Goal: Task Accomplishment & Management: Use online tool/utility

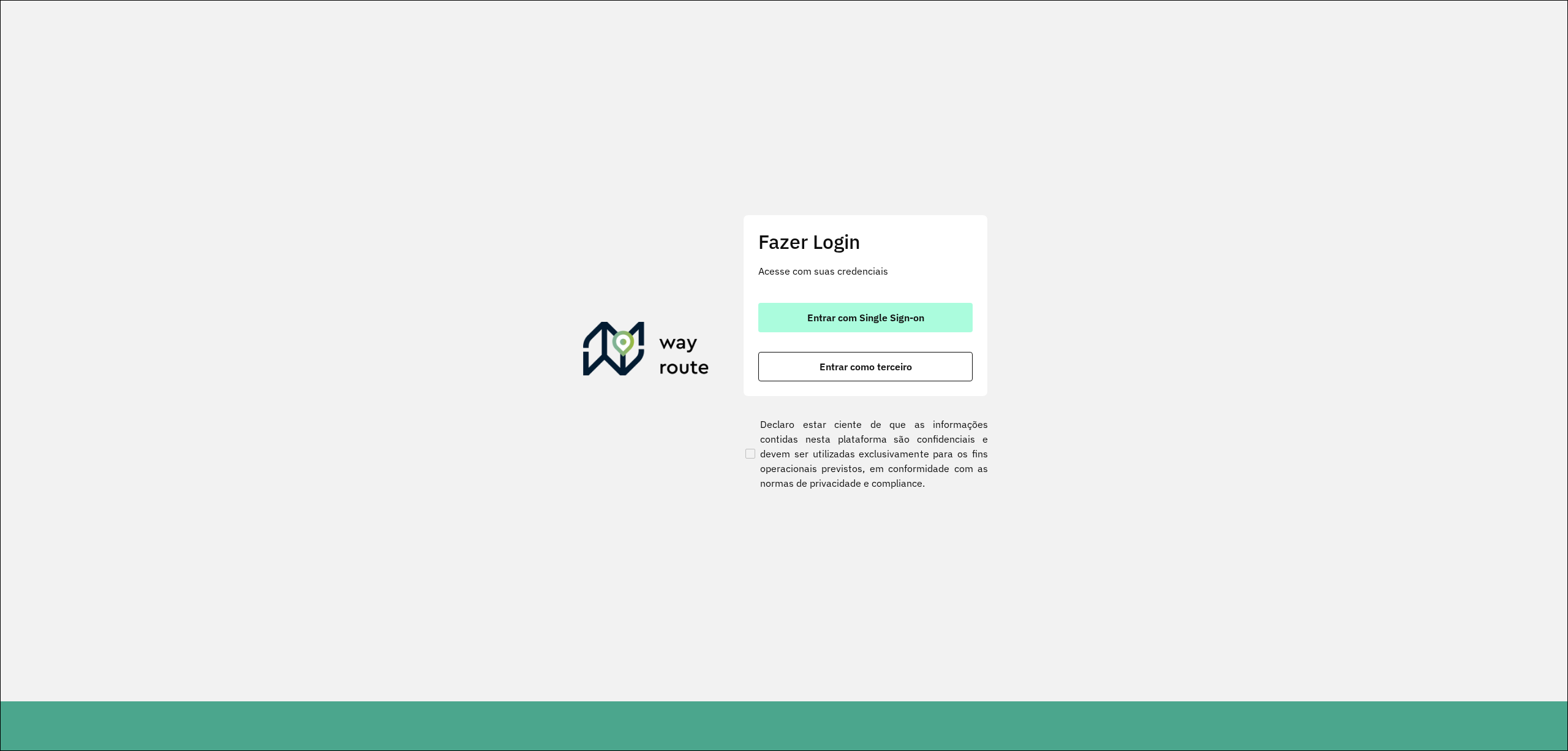
click at [912, 315] on span "Entrar com Single Sign-on" at bounding box center [866, 317] width 117 height 10
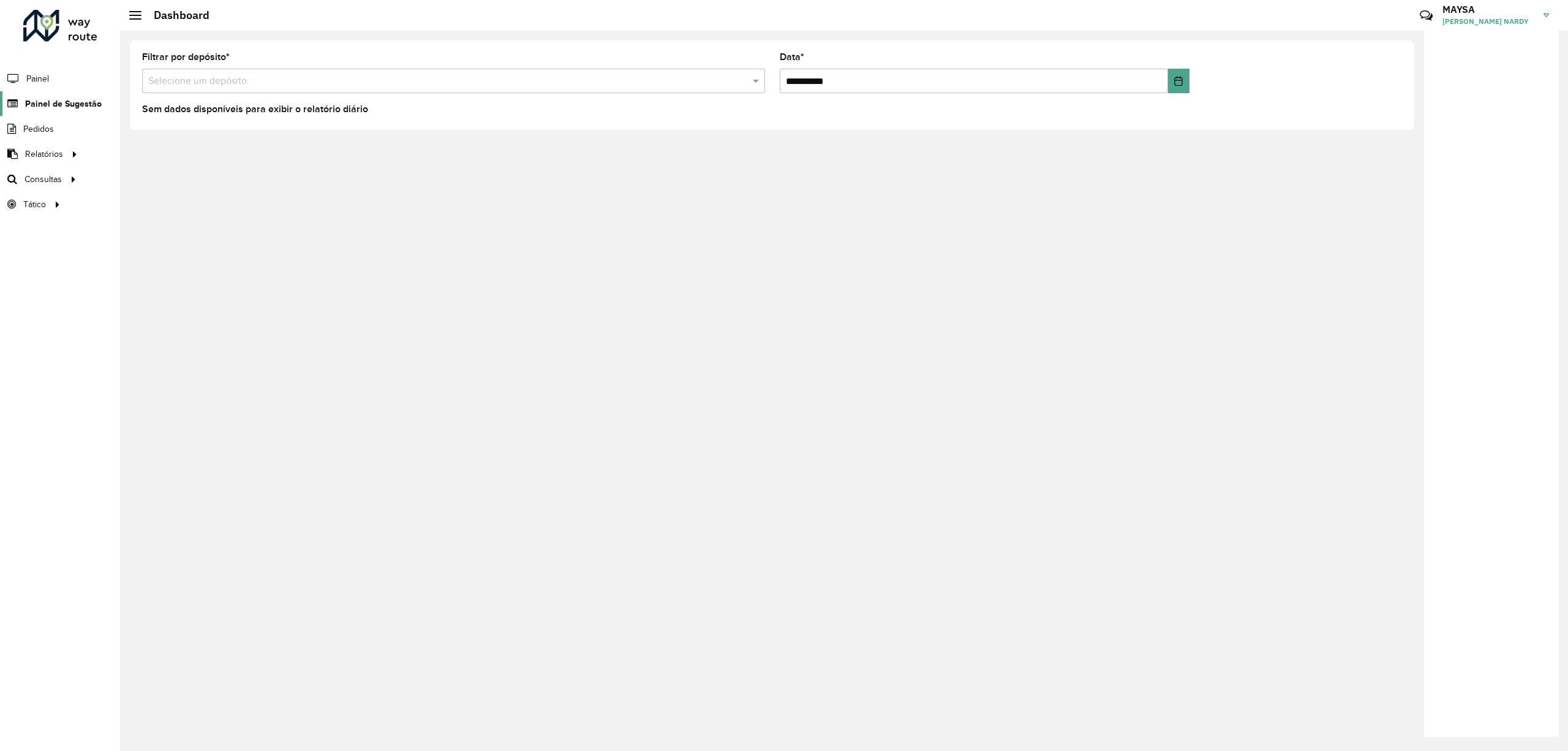
click at [84, 98] on span "Painel de Sugestão" at bounding box center [63, 104] width 77 height 13
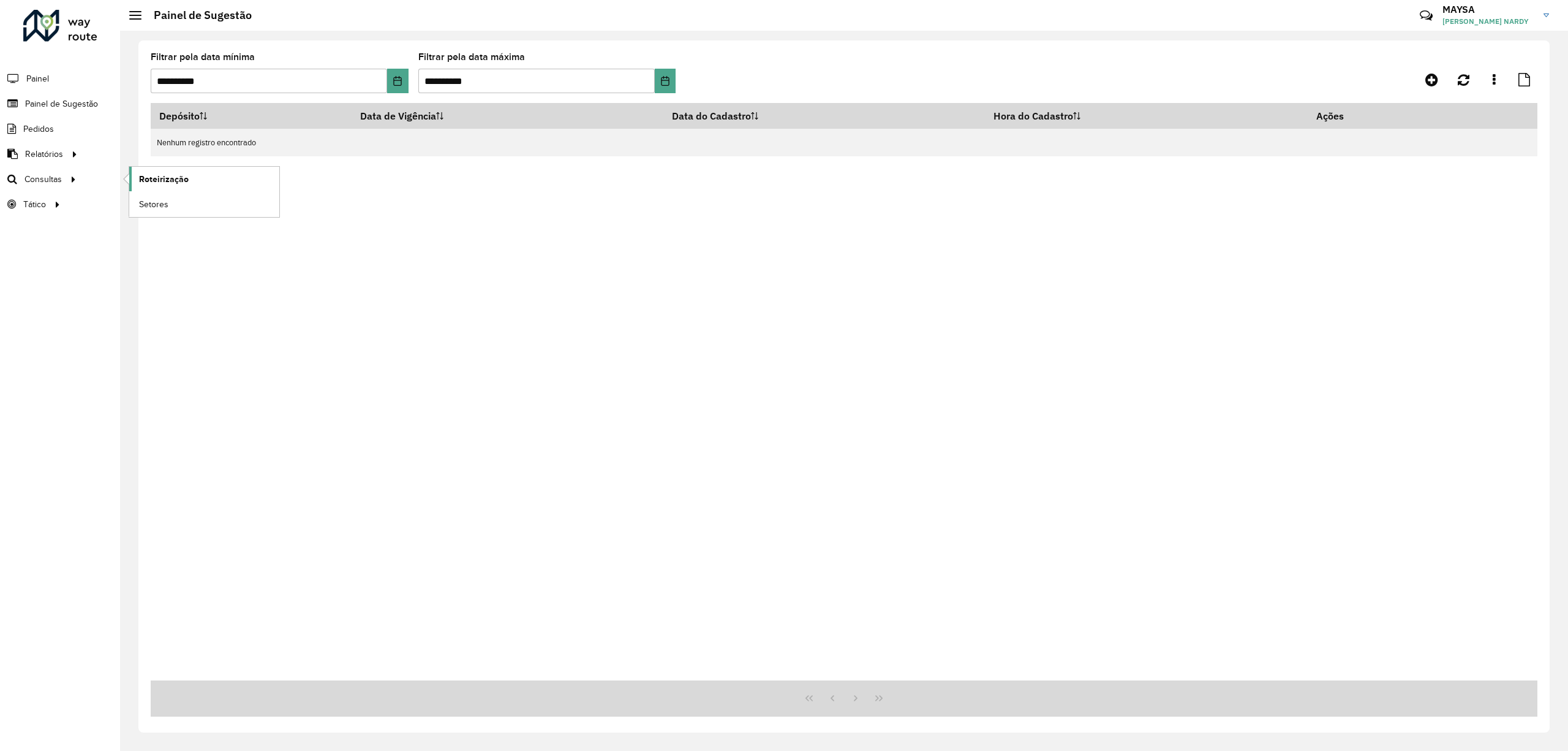
click at [152, 179] on span "Roteirização" at bounding box center [164, 179] width 49 height 13
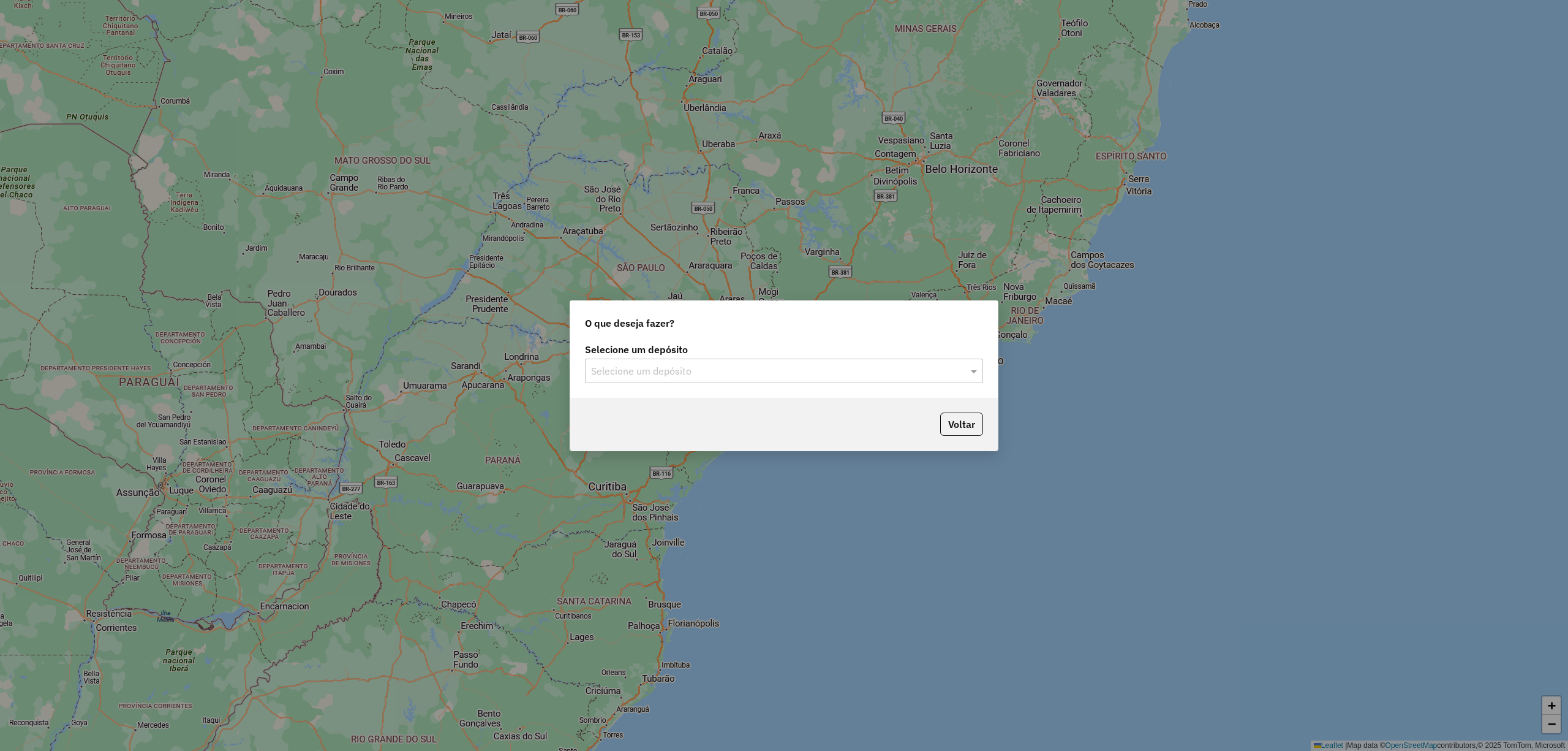
click at [858, 370] on input "text" at bounding box center [772, 371] width 361 height 15
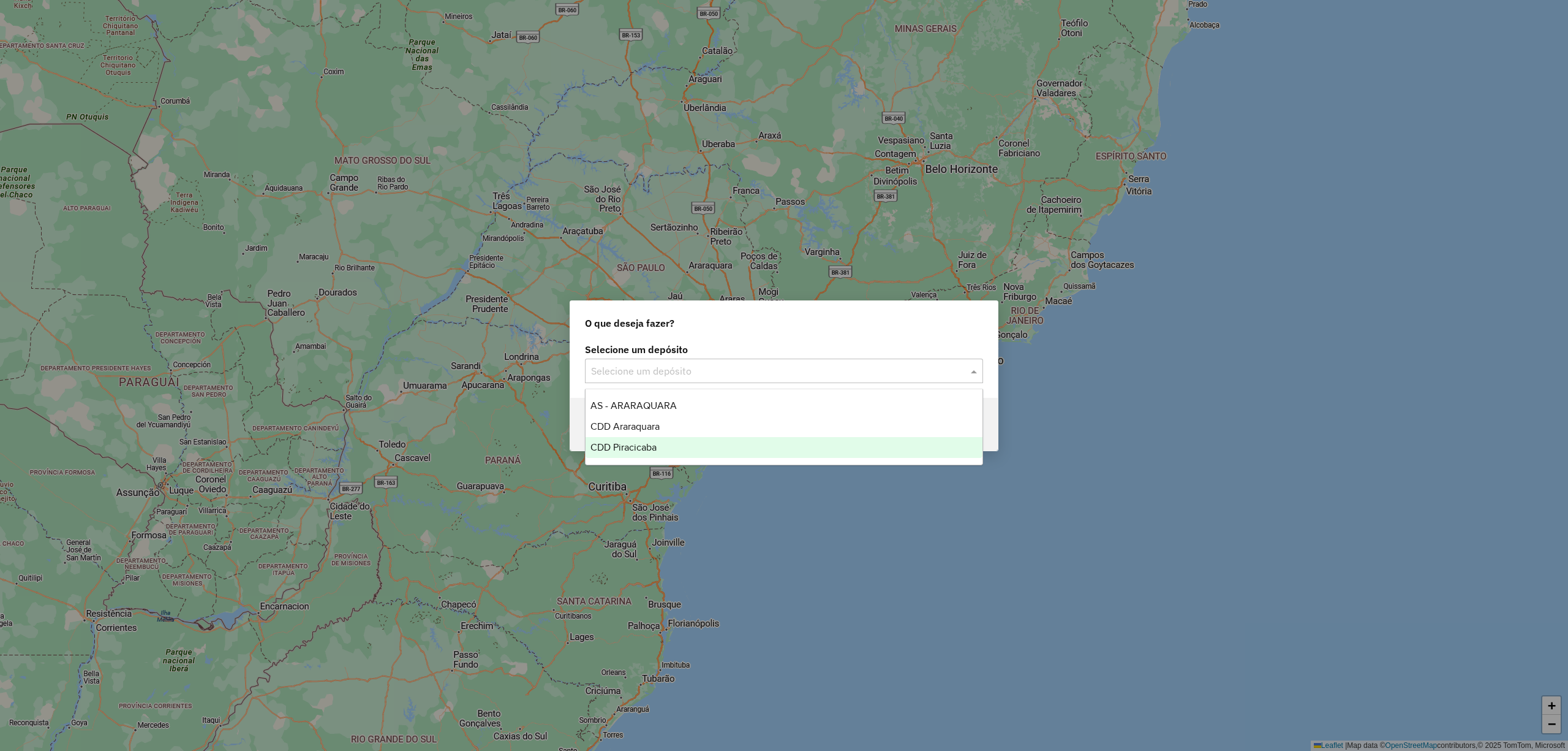
click at [677, 442] on div "CDD Piracicaba" at bounding box center [784, 447] width 396 height 21
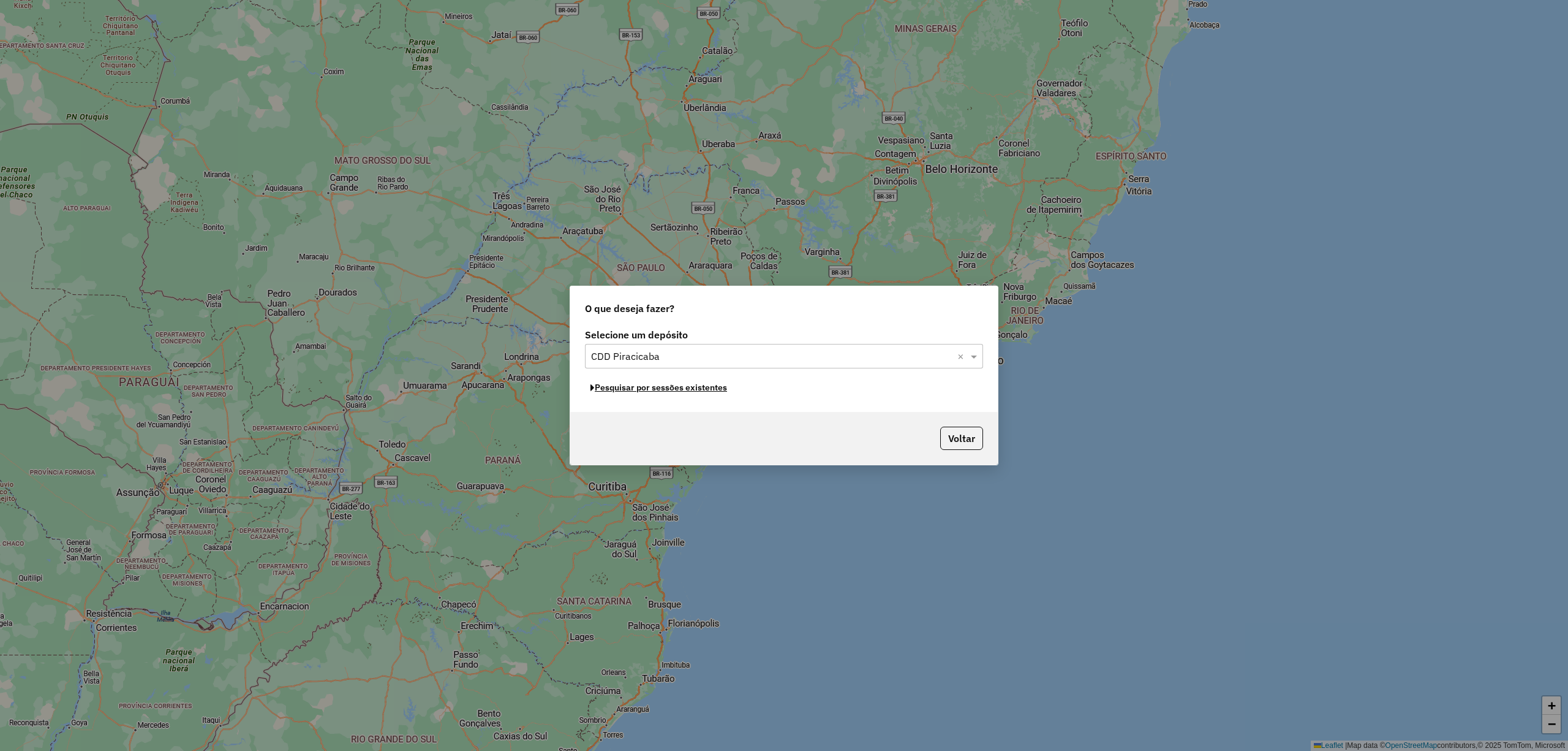
click at [701, 391] on button "Pesquisar por sessões existentes" at bounding box center [658, 387] width 148 height 19
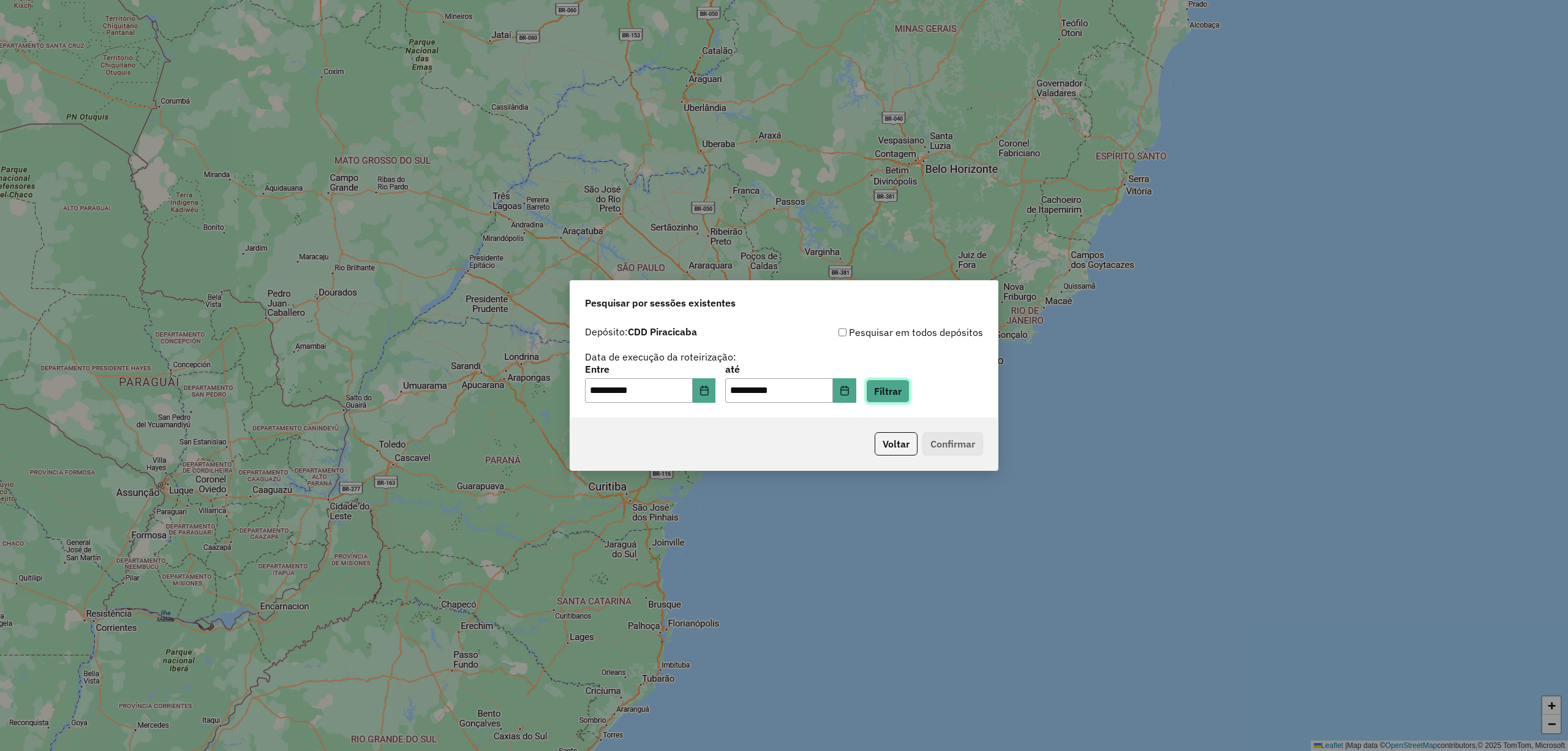
click at [896, 392] on button "Filtrar" at bounding box center [887, 391] width 43 height 23
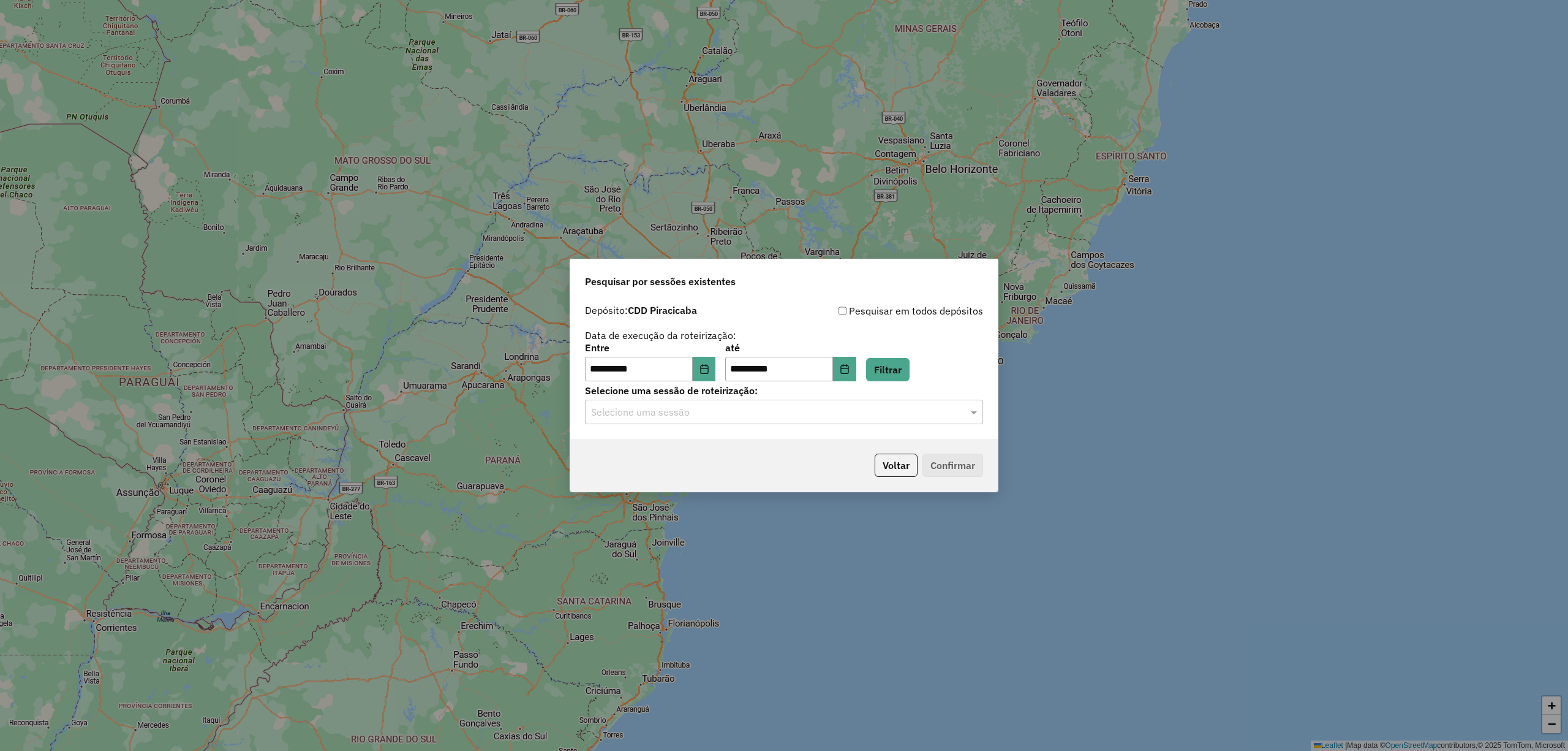
click at [760, 416] on input "text" at bounding box center [772, 413] width 361 height 15
click at [684, 444] on span "1276011 - 15/09/2025 17:40" at bounding box center [637, 447] width 93 height 10
click at [944, 465] on button "Confirmar" at bounding box center [952, 464] width 60 height 23
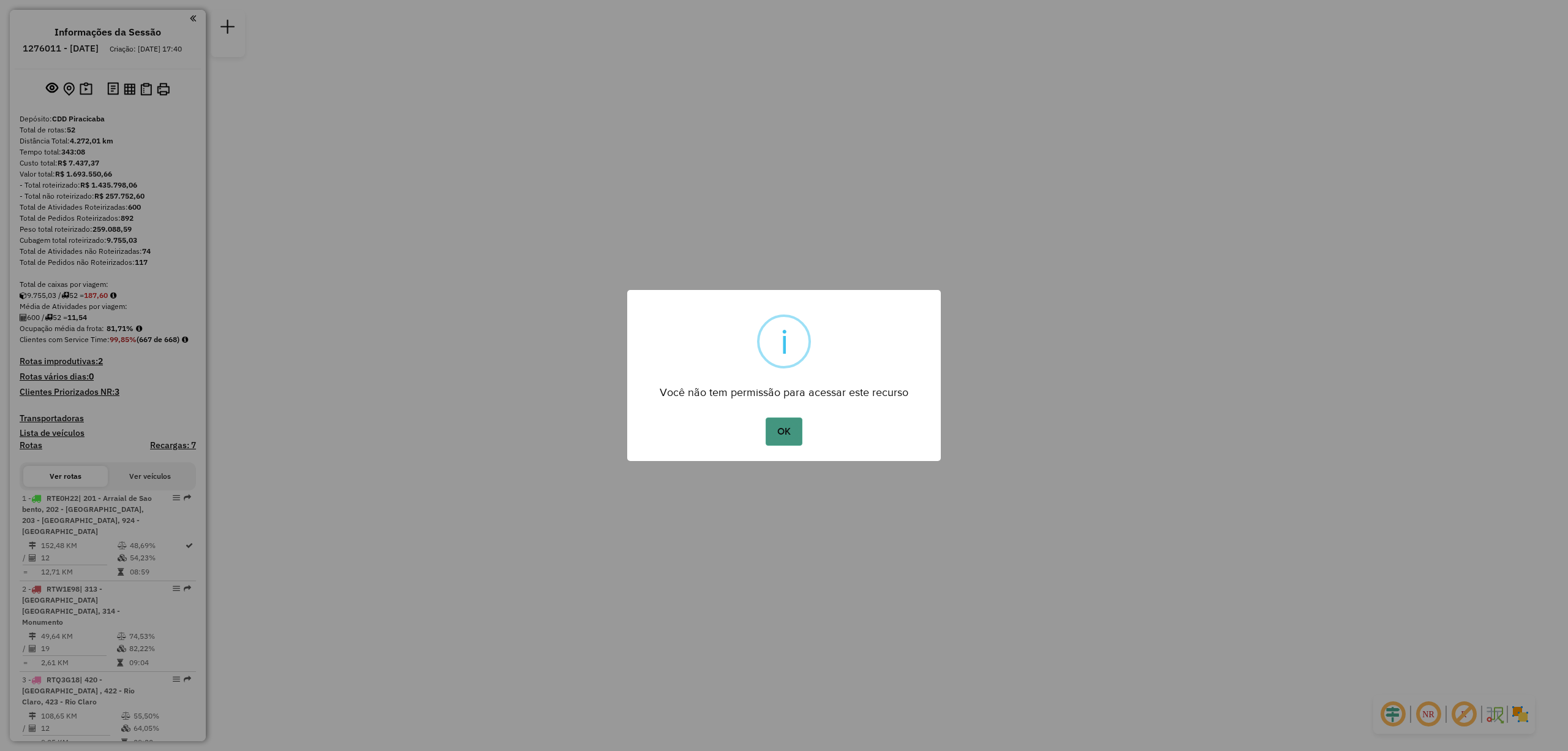
click at [784, 437] on button "OK" at bounding box center [783, 431] width 36 height 28
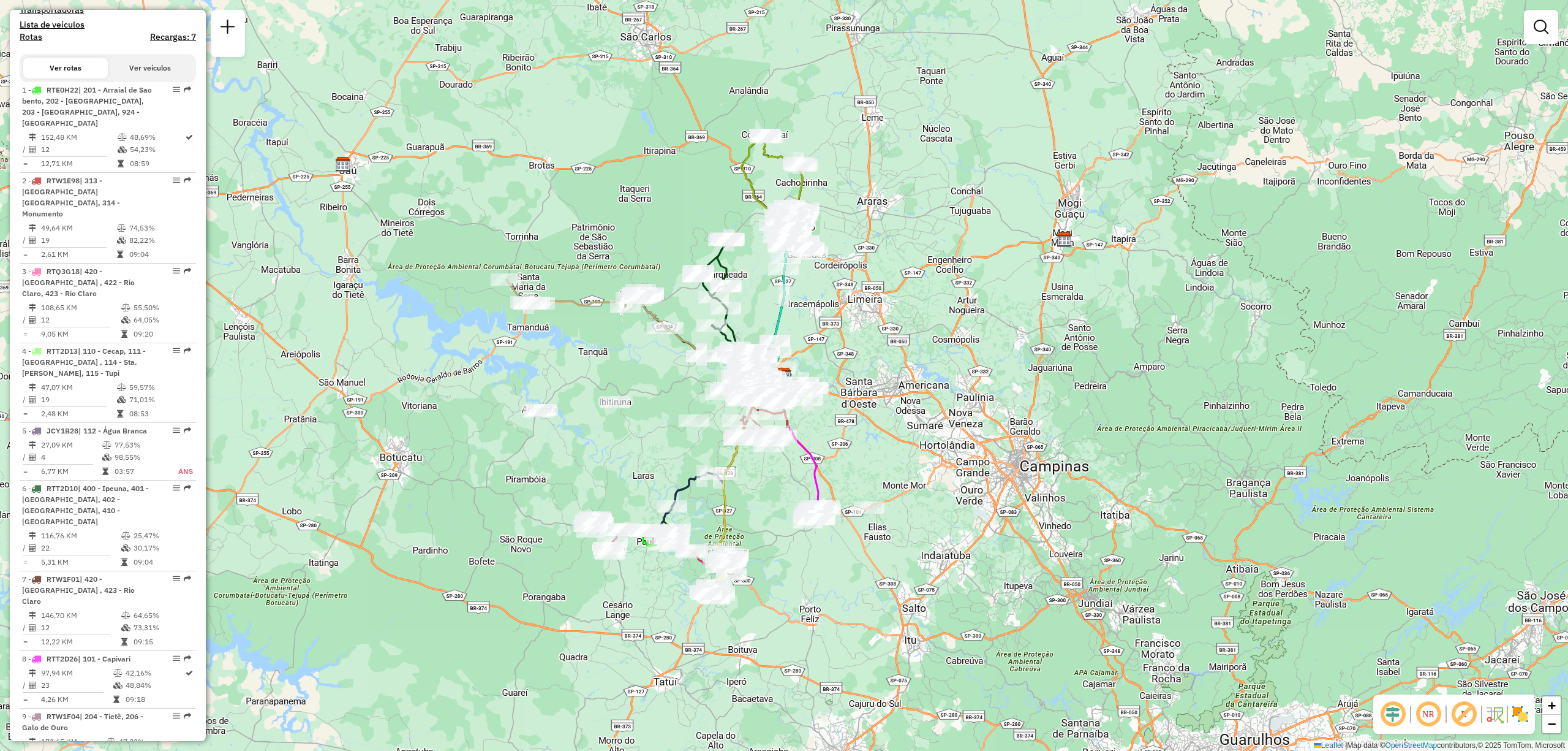
scroll to position [3677, 0]
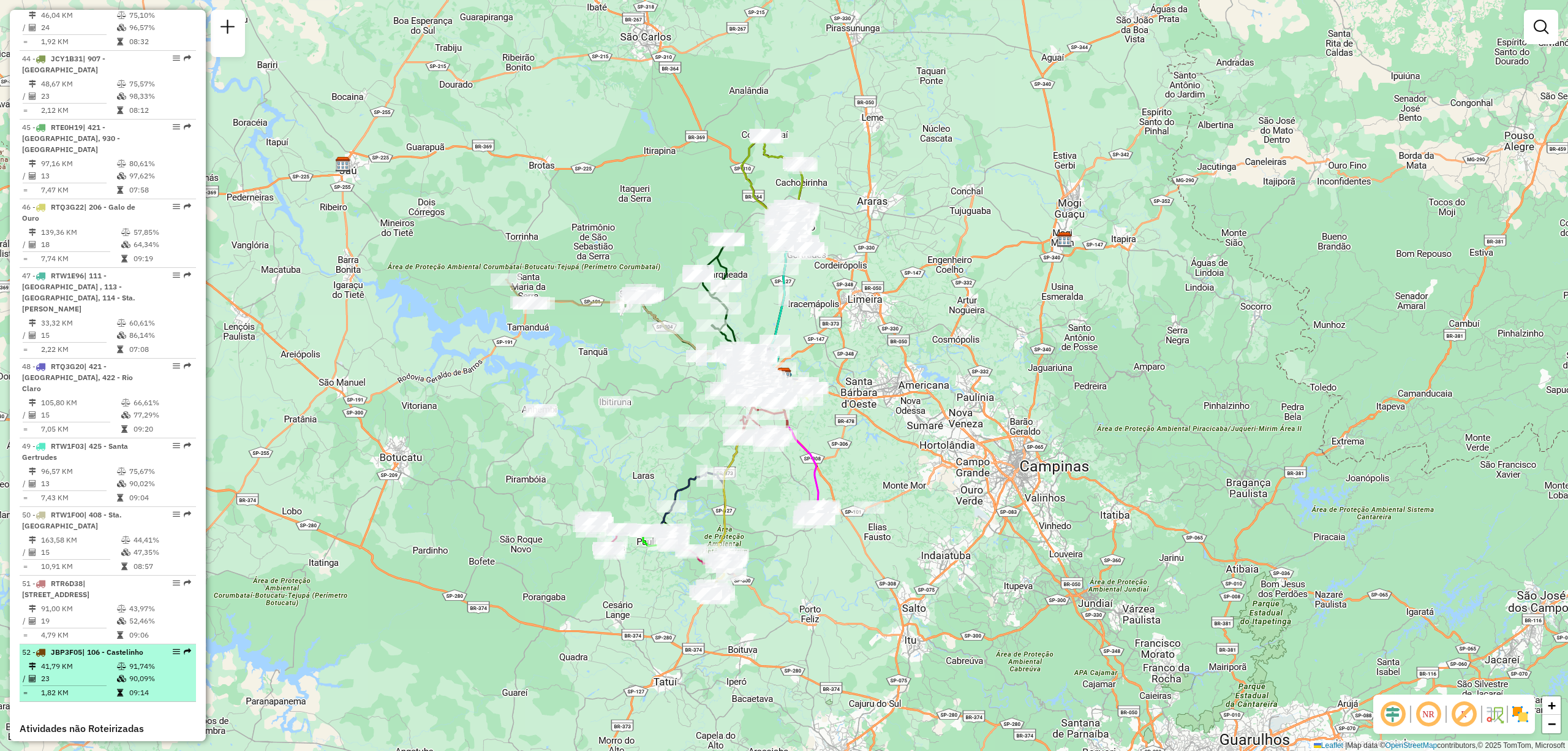
click at [108, 647] on span "| 106 - Castelinho" at bounding box center [113, 652] width 61 height 9
select select "**********"
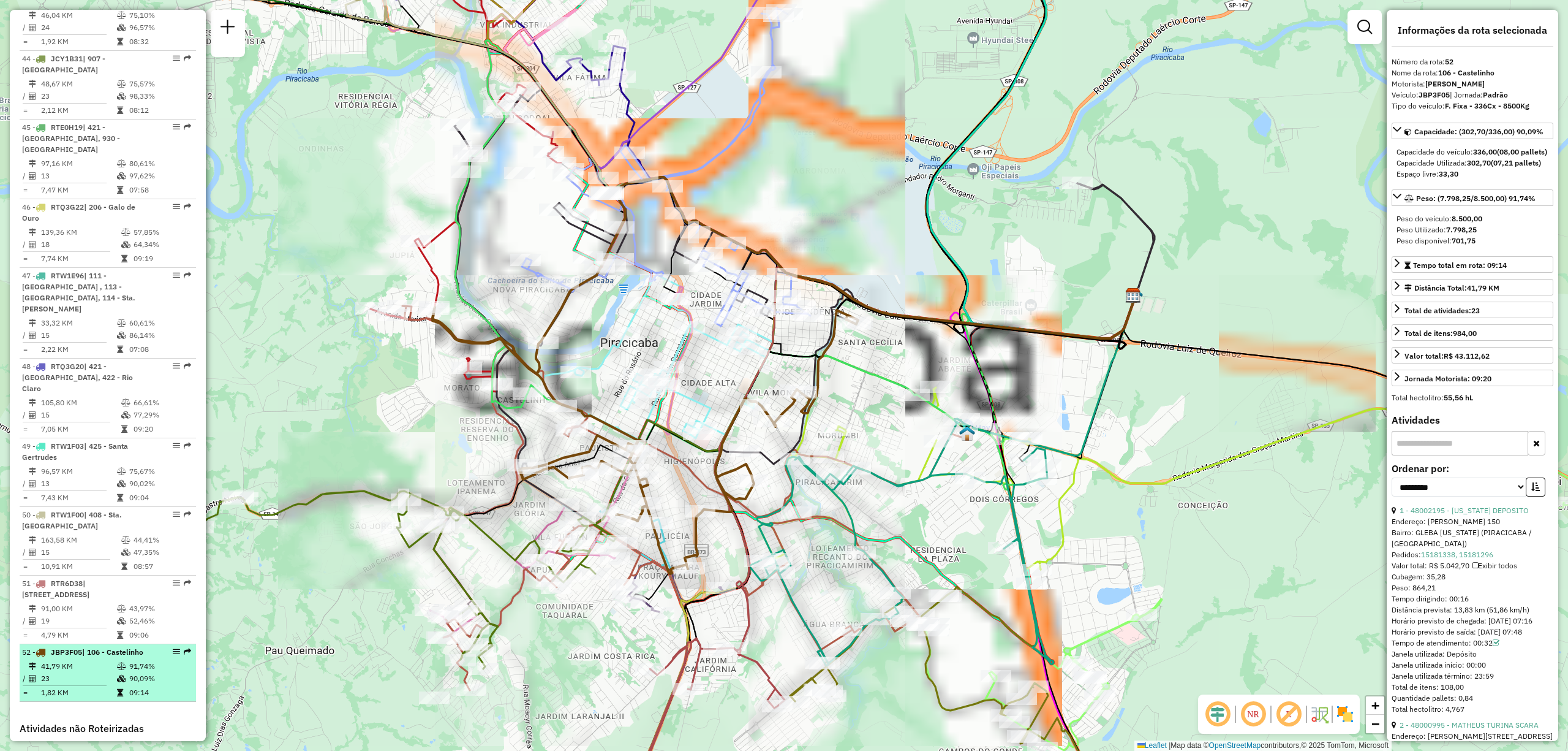
click at [172, 647] on em at bounding box center [176, 651] width 7 height 7
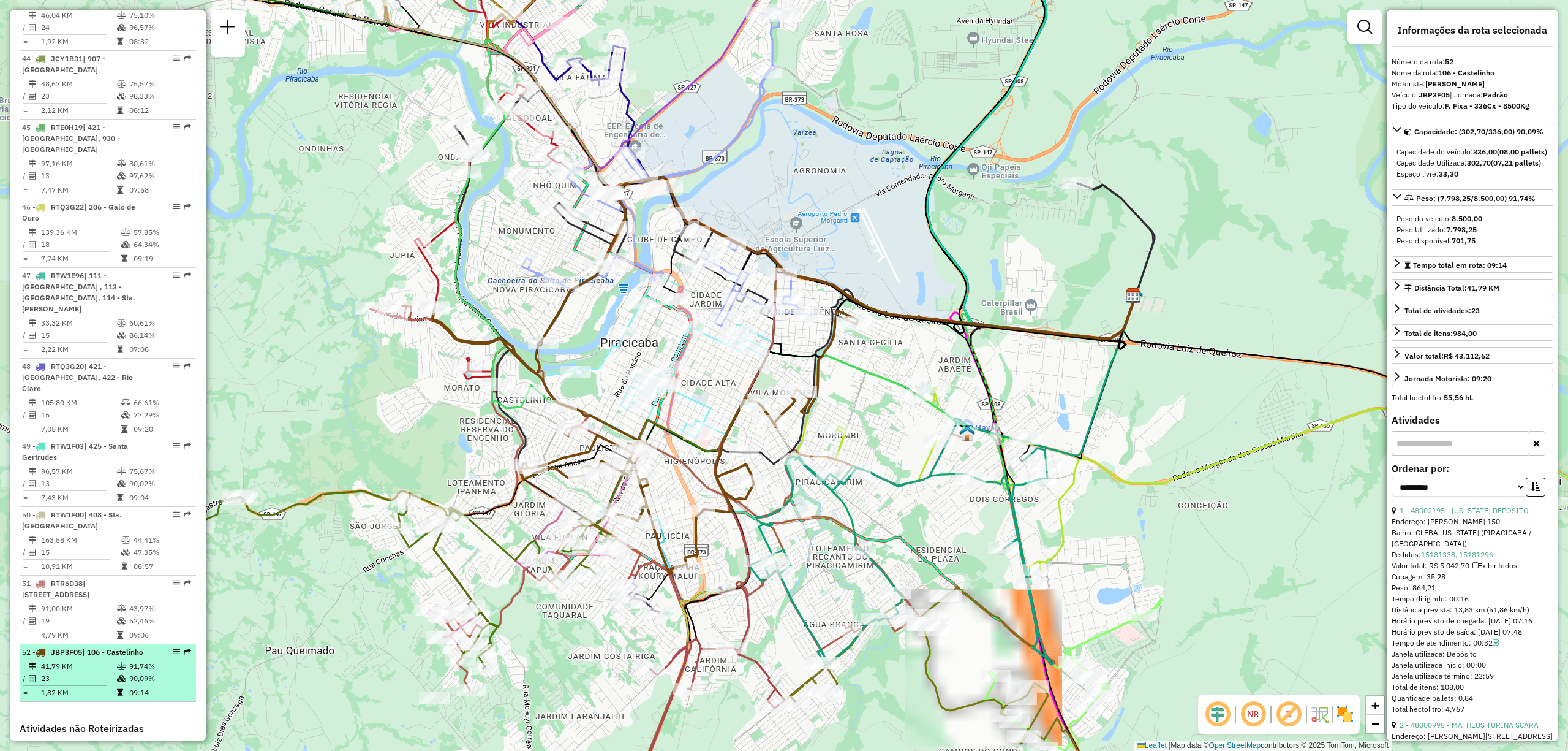
click at [172, 647] on em at bounding box center [176, 651] width 7 height 7
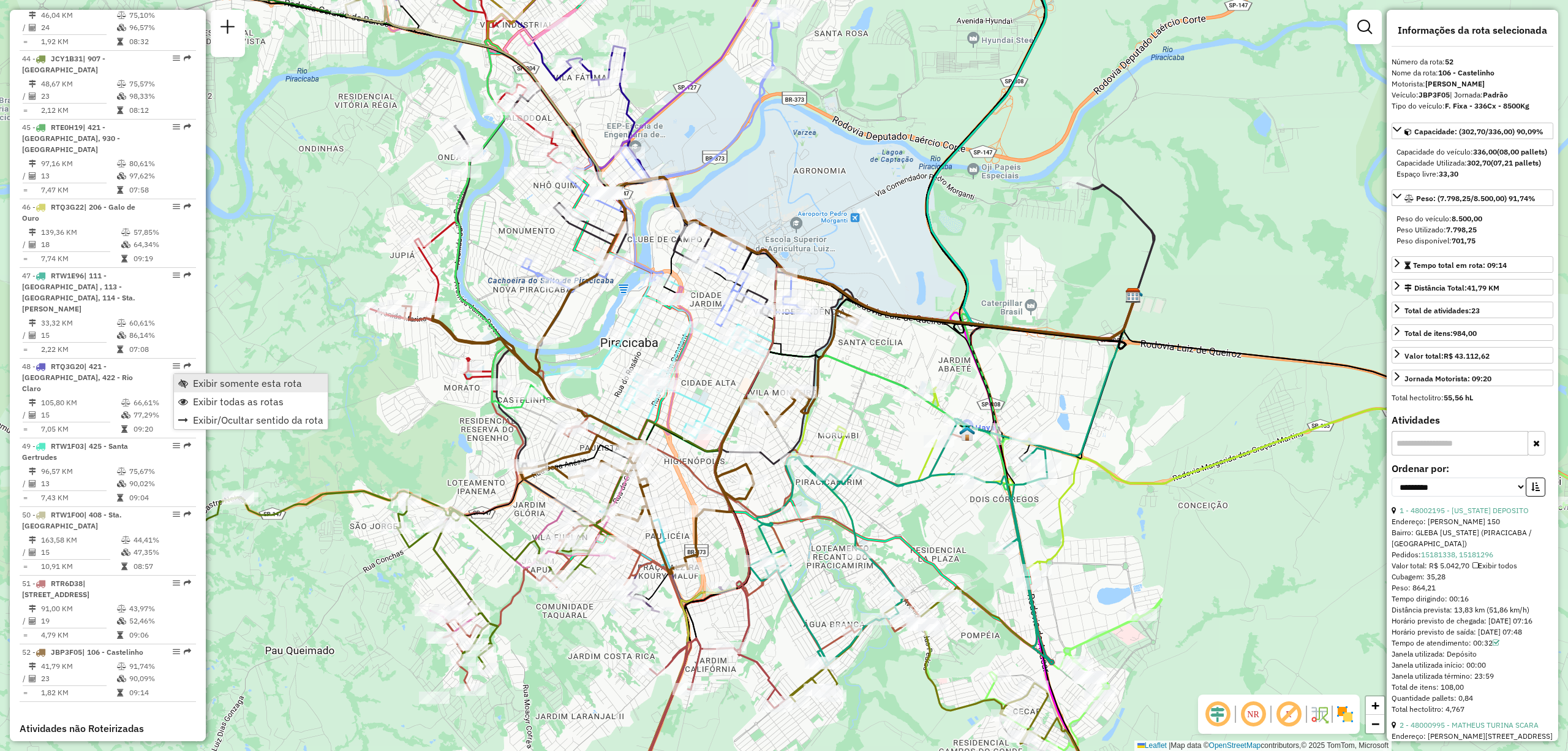
click at [204, 385] on span "Exibir somente esta rota" at bounding box center [247, 382] width 109 height 10
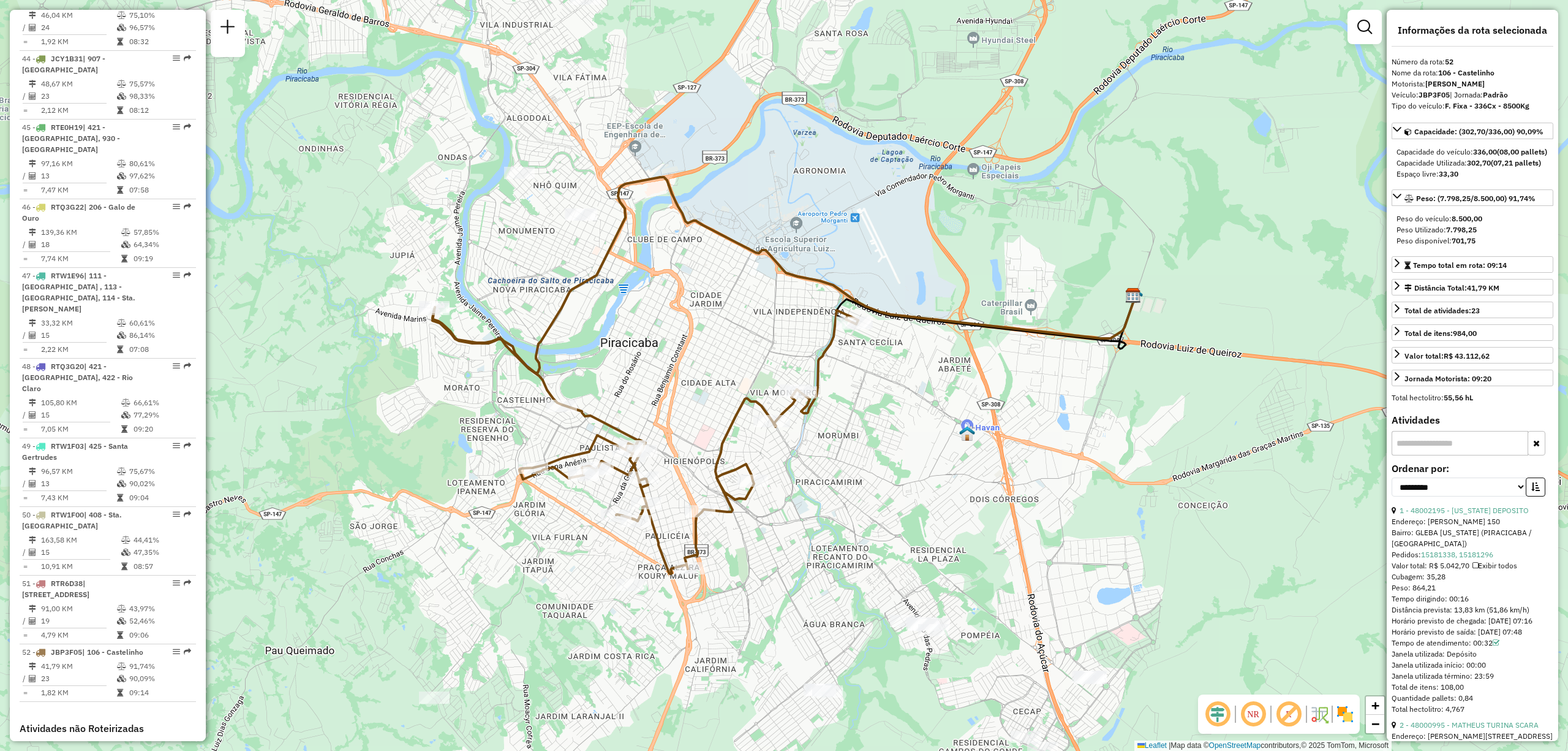
click at [1253, 719] on em at bounding box center [1253, 713] width 29 height 29
